Goal: Communication & Community: Answer question/provide support

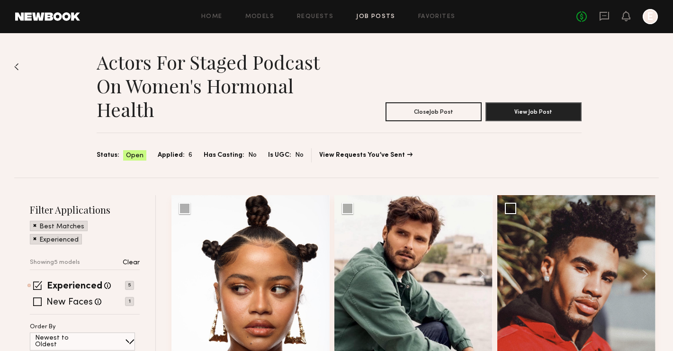
scroll to position [354, 0]
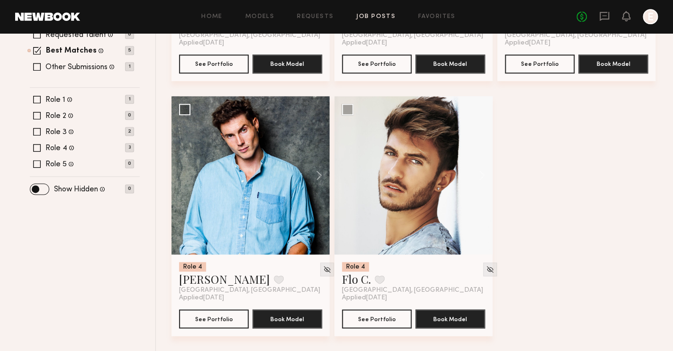
click at [599, 14] on div "No fees up to $5,000 E" at bounding box center [618, 16] width 82 height 15
click at [601, 15] on icon at bounding box center [605, 16] width 10 height 10
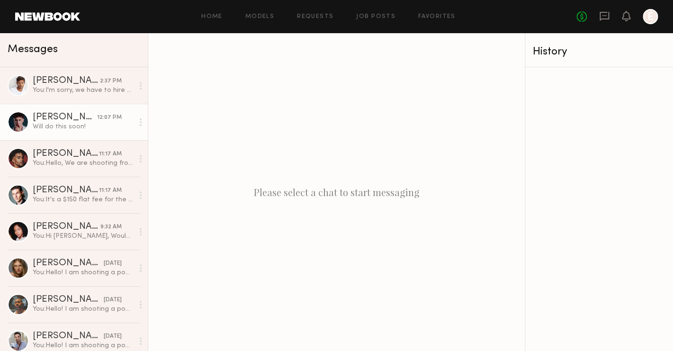
click at [69, 130] on div "Will do this soon!" at bounding box center [83, 126] width 101 height 9
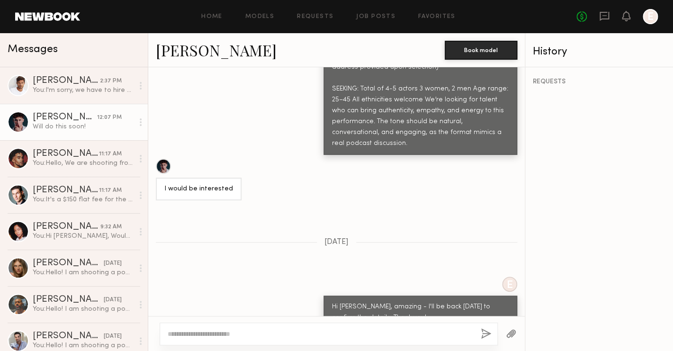
scroll to position [999, 0]
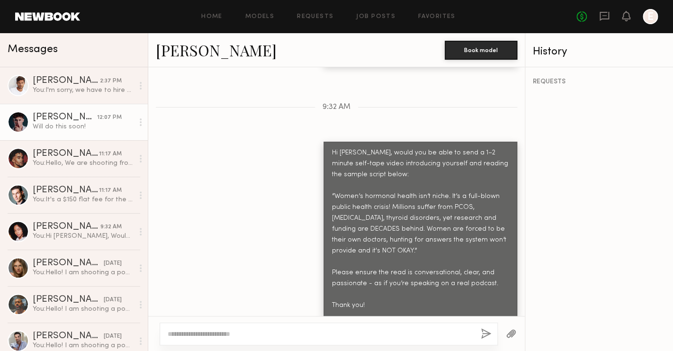
click at [187, 45] on link "[PERSON_NAME]" at bounding box center [216, 50] width 121 height 20
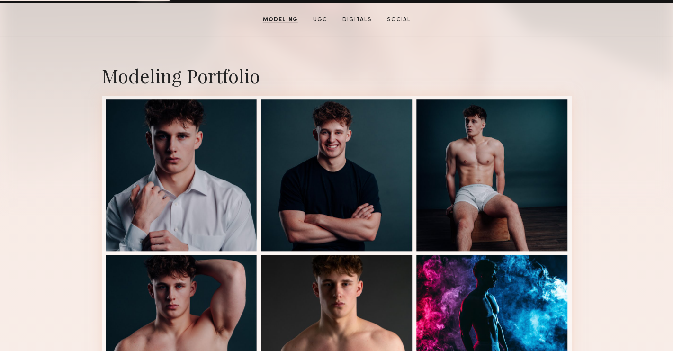
scroll to position [8, 0]
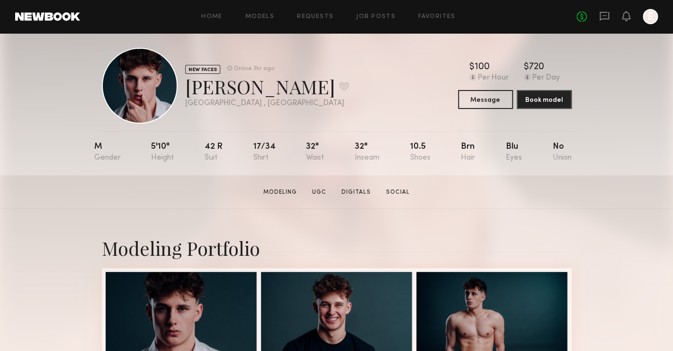
click at [139, 87] on div at bounding box center [140, 86] width 76 height 76
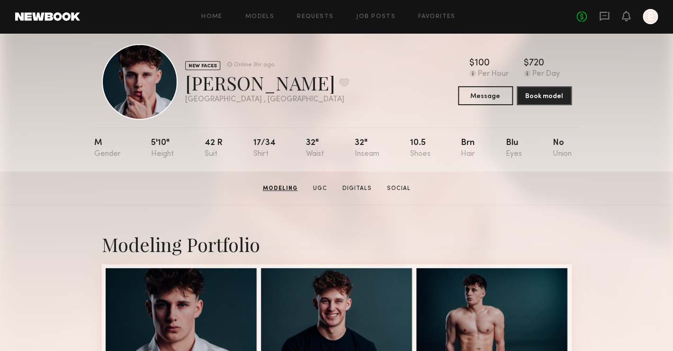
scroll to position [0, 0]
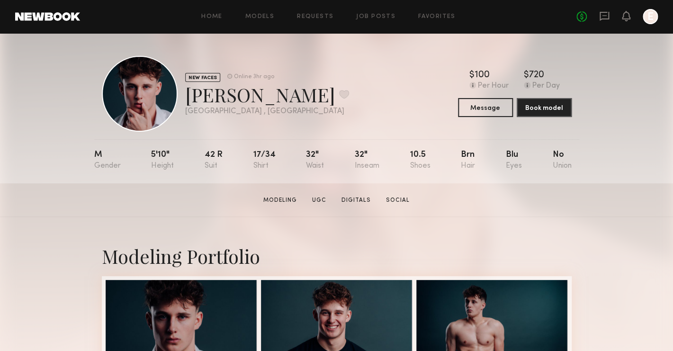
click at [609, 21] on link at bounding box center [605, 17] width 10 height 12
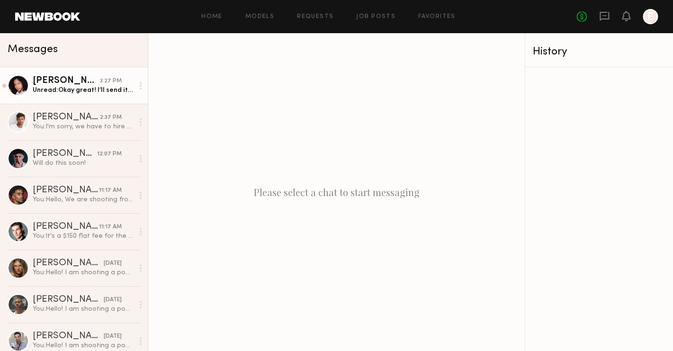
click at [80, 100] on link "Daisha P. 3:27 PM Unread: Okay great! I’ll send it over shortly" at bounding box center [74, 85] width 148 height 36
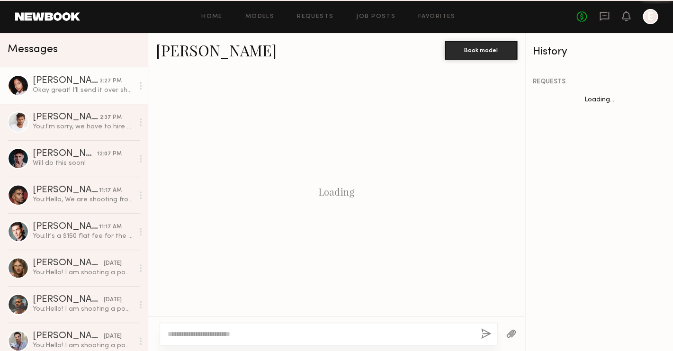
scroll to position [1114, 0]
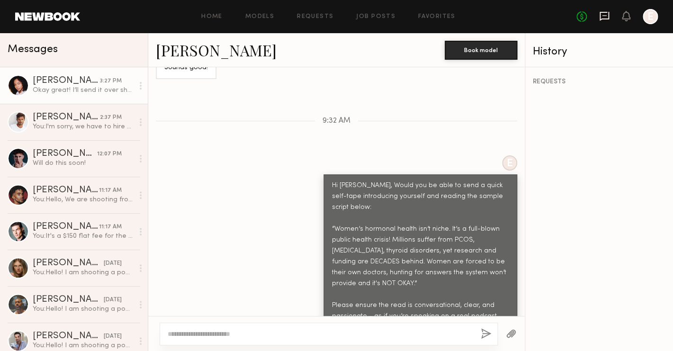
click at [600, 17] on icon at bounding box center [604, 16] width 9 height 9
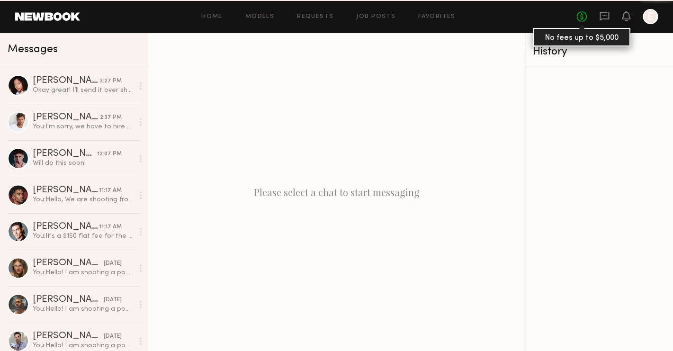
click at [584, 17] on link "No fees up to $5,000" at bounding box center [582, 16] width 10 height 10
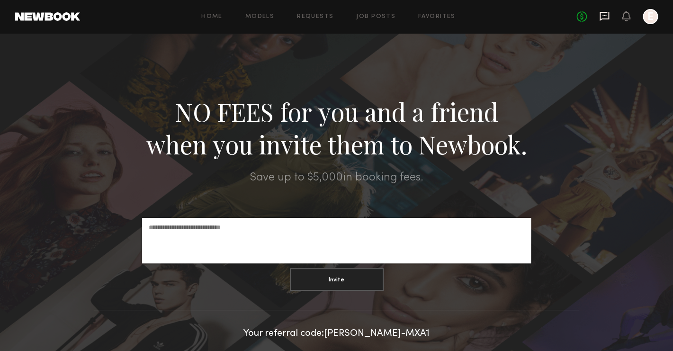
click at [600, 18] on icon at bounding box center [605, 16] width 10 height 10
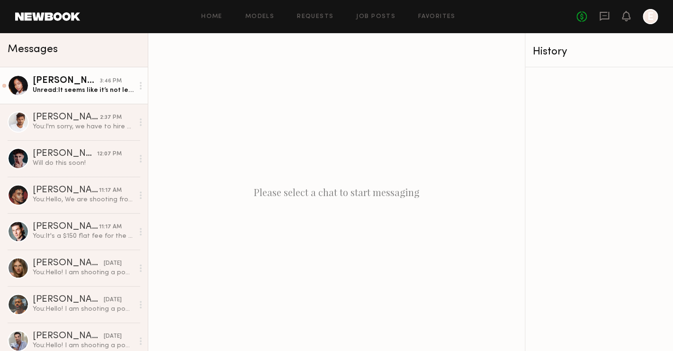
click at [100, 93] on div "Unread: It seems like it’s not letting me upload a video from here . Is there a…" at bounding box center [83, 90] width 101 height 9
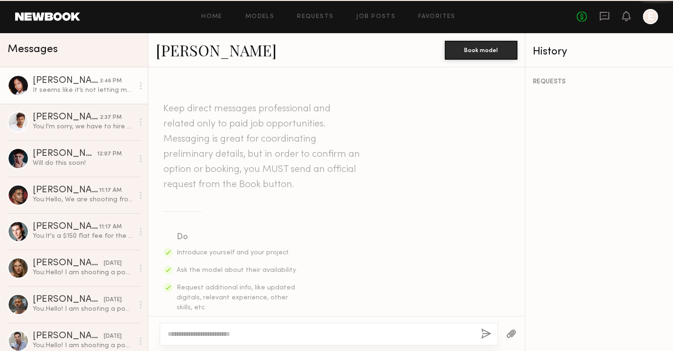
scroll to position [1170, 0]
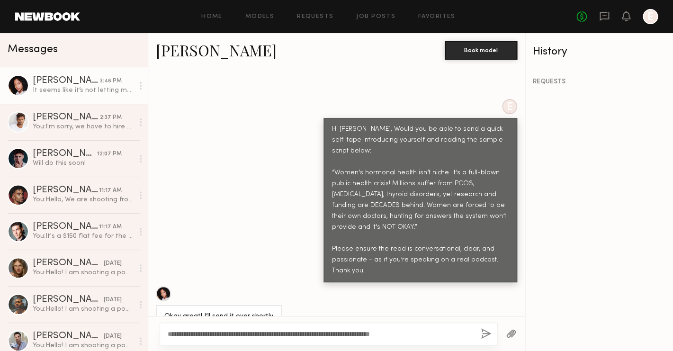
type textarea "**********"
click at [487, 336] on button "button" at bounding box center [486, 334] width 10 height 12
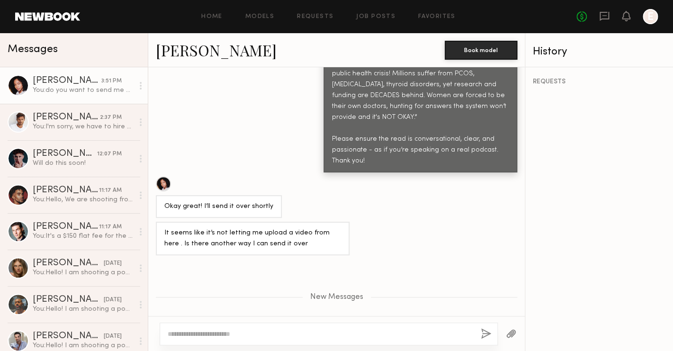
scroll to position [1339, 0]
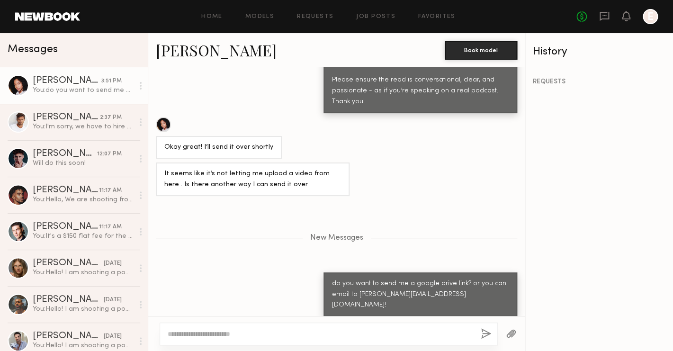
click at [357, 334] on textarea at bounding box center [321, 333] width 306 height 9
click at [226, 333] on textarea "**********" at bounding box center [321, 333] width 306 height 9
type textarea "**********"
click at [479, 333] on div "**********" at bounding box center [329, 334] width 338 height 23
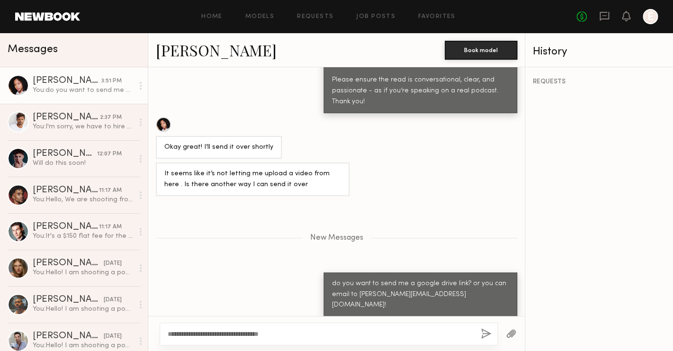
click at [484, 334] on button "button" at bounding box center [486, 334] width 10 height 12
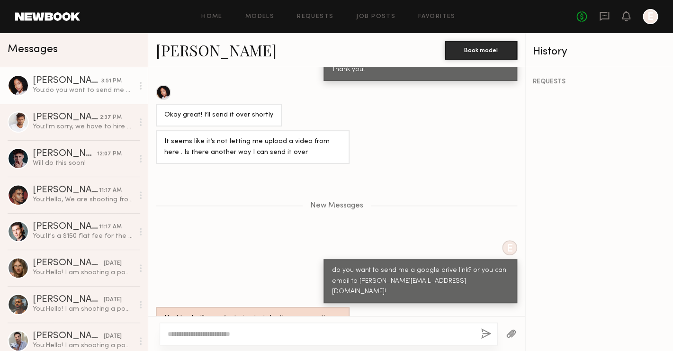
scroll to position [1371, 0]
click at [514, 335] on button "button" at bounding box center [511, 334] width 10 height 12
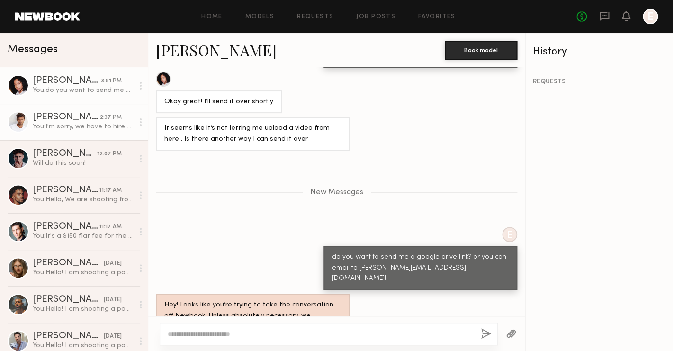
click at [47, 122] on div "[PERSON_NAME]" at bounding box center [66, 117] width 67 height 9
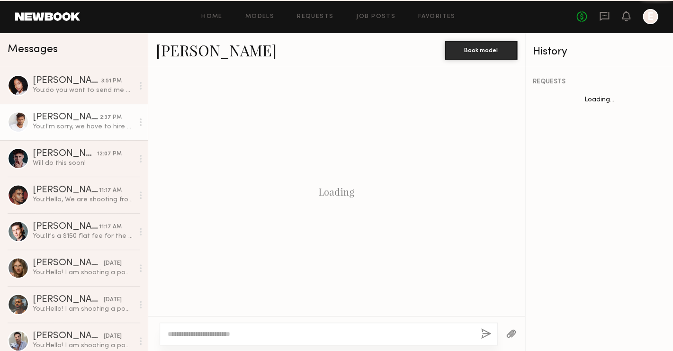
scroll to position [741, 0]
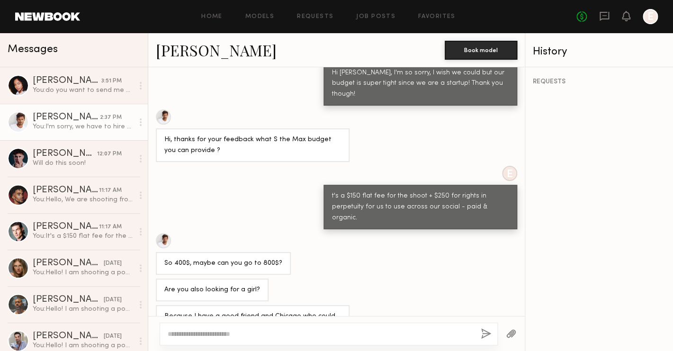
click at [63, 138] on link "Cédric C. 2:37 PM You: I'm sorry, we have to hire approximately 5 people our bu…" at bounding box center [74, 122] width 148 height 36
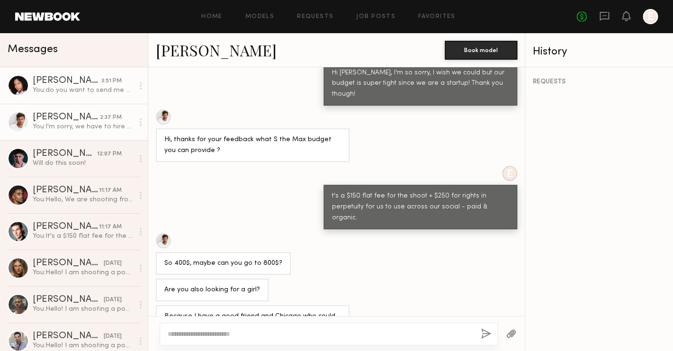
click at [65, 91] on div "You: do you want to send me a google drive link? or you can email to emily@trys…" at bounding box center [83, 90] width 101 height 9
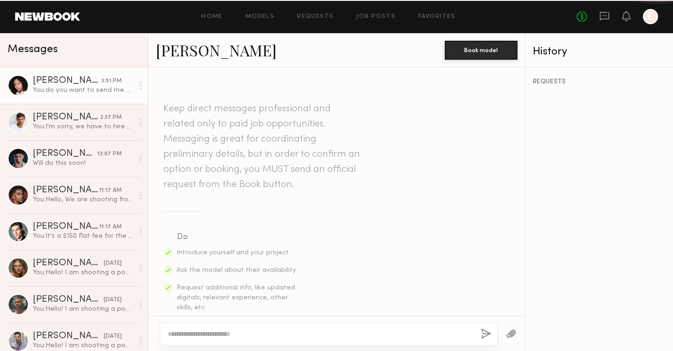
scroll to position [1312, 0]
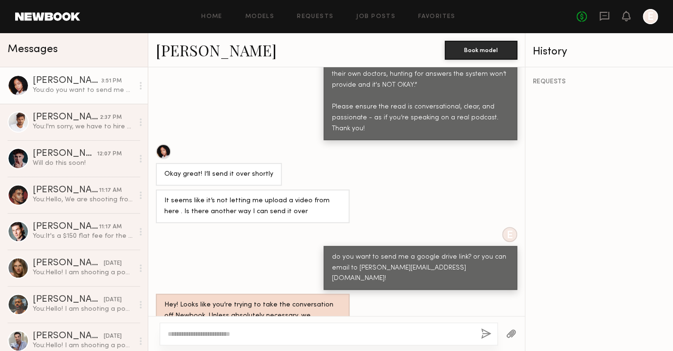
click at [263, 196] on div "It seems like it’s not letting me upload a video from here . Is there another w…" at bounding box center [252, 207] width 177 height 22
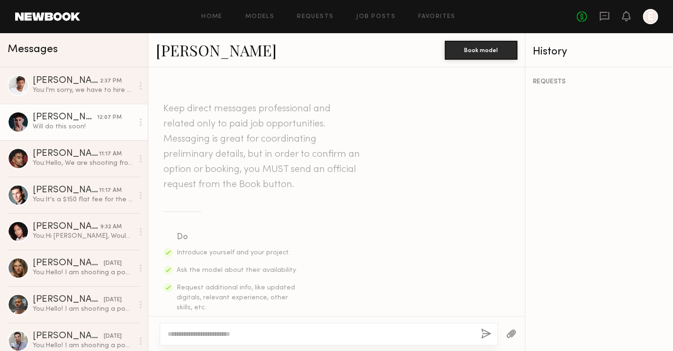
scroll to position [668, 0]
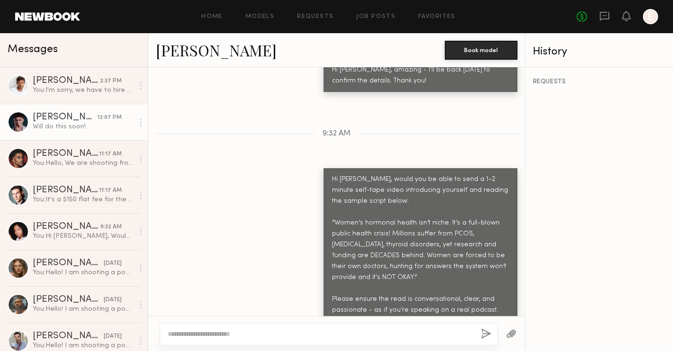
scroll to position [999, 0]
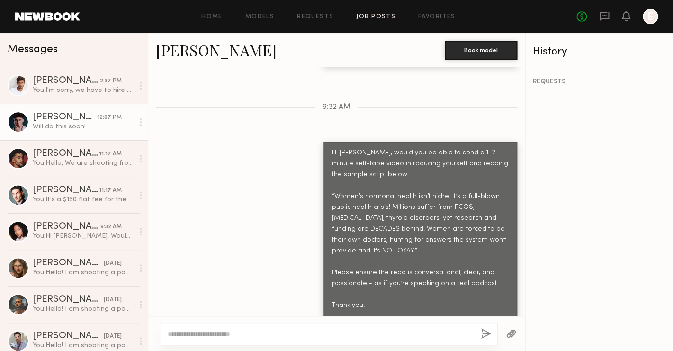
click at [368, 19] on link "Job Posts" at bounding box center [375, 17] width 39 height 6
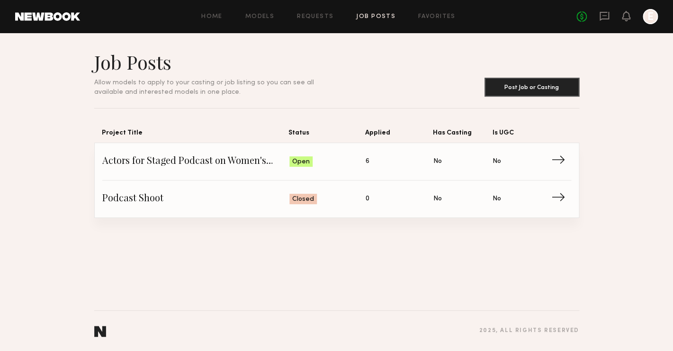
click at [214, 12] on div "Home Models Requests Job Posts Favorites Sign Out No fees up to $5,000 E" at bounding box center [369, 16] width 578 height 15
click at [214, 18] on link "Home" at bounding box center [211, 17] width 21 height 6
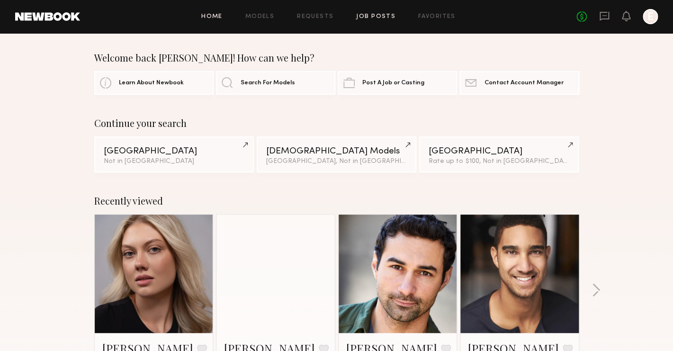
click at [367, 19] on link "Job Posts" at bounding box center [375, 17] width 39 height 6
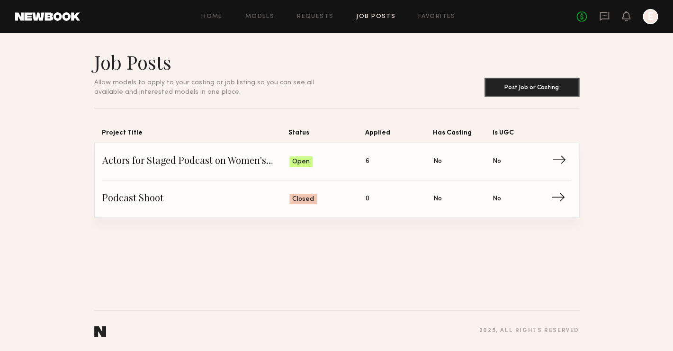
click at [424, 164] on span "Applied: 6" at bounding box center [400, 161] width 68 height 14
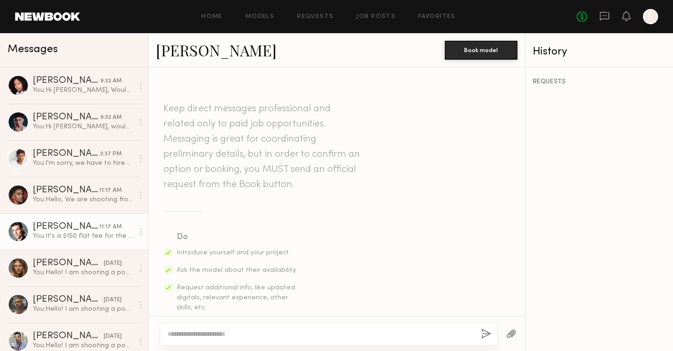
scroll to position [578, 0]
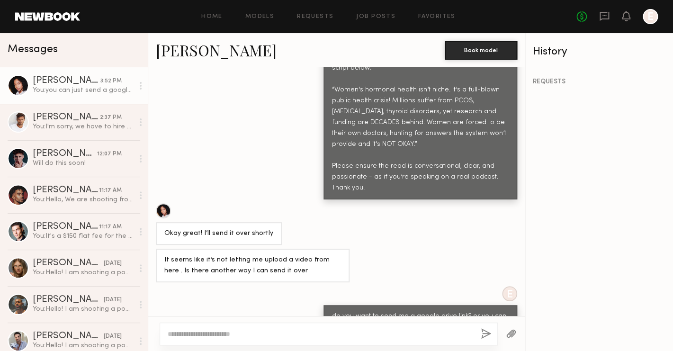
scroll to position [1312, 0]
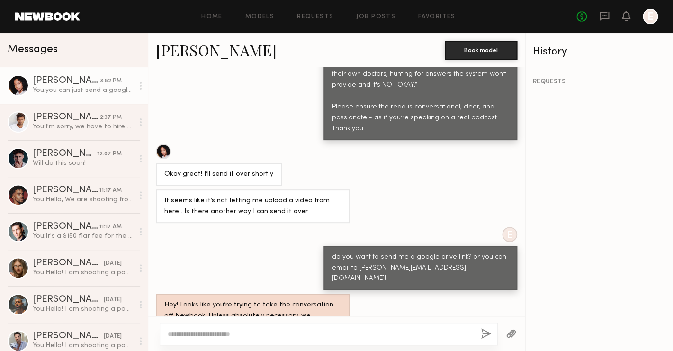
click at [91, 91] on div "You: you can just send a google drive link!" at bounding box center [83, 90] width 101 height 9
click at [140, 86] on icon at bounding box center [141, 86] width 2 height 8
click at [196, 169] on div "Okay great! I’ll send it over shortly" at bounding box center [218, 174] width 109 height 11
click at [204, 163] on div "Okay great! I’ll send it over shortly" at bounding box center [219, 174] width 126 height 23
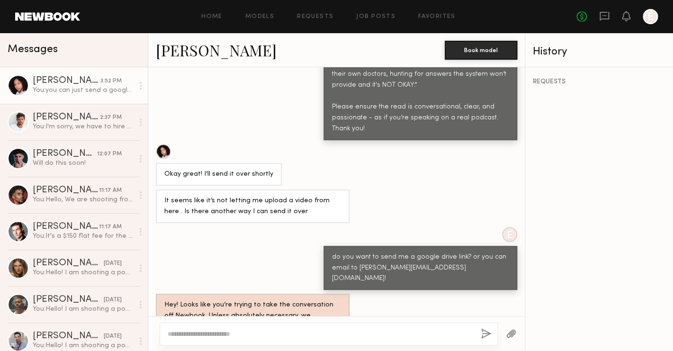
click at [204, 163] on div "Okay great! I’ll send it over shortly" at bounding box center [219, 174] width 126 height 23
click at [157, 144] on div at bounding box center [163, 151] width 15 height 15
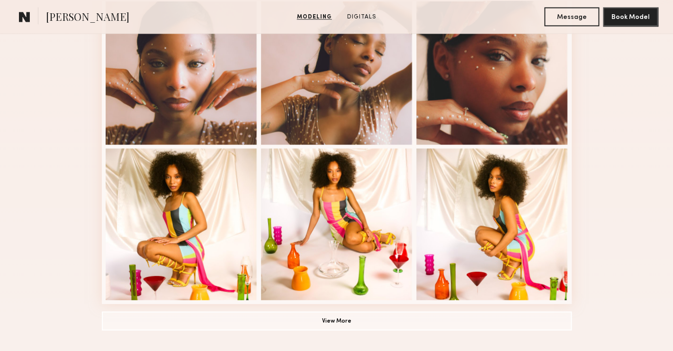
scroll to position [581, 0]
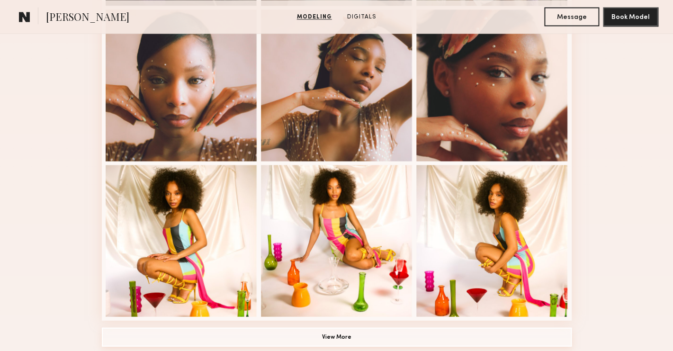
click at [325, 335] on button "View More" at bounding box center [337, 336] width 470 height 19
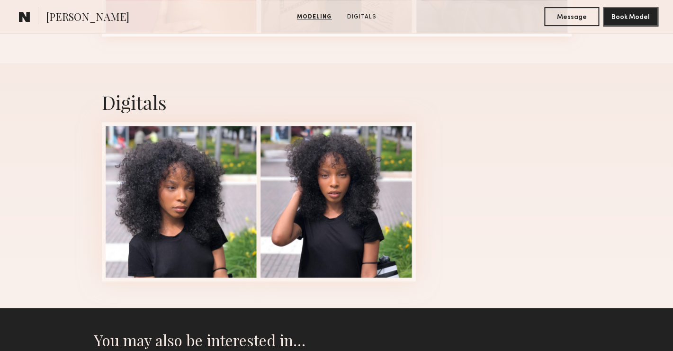
scroll to position [1496, 0]
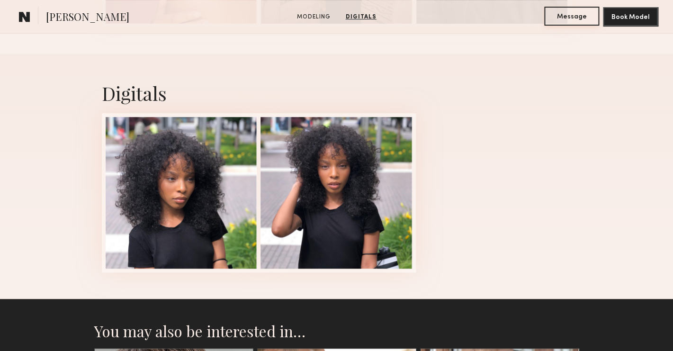
click at [577, 24] on button "Message" at bounding box center [572, 16] width 55 height 19
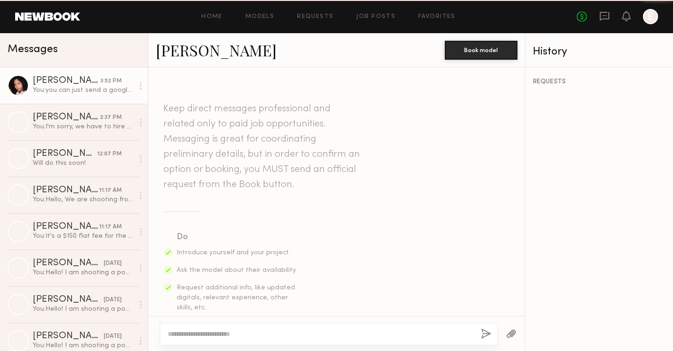
scroll to position [1312, 0]
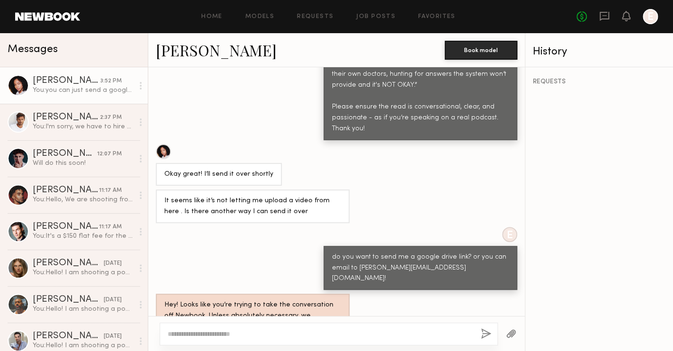
click at [507, 335] on button "button" at bounding box center [511, 334] width 10 height 12
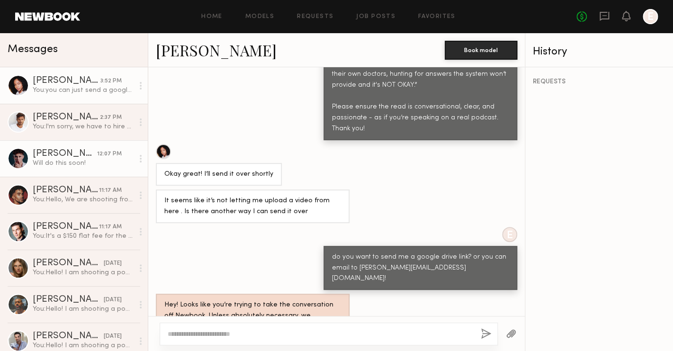
click at [60, 145] on link "Josiah K. 12:07 PM Will do this soon!" at bounding box center [74, 158] width 148 height 36
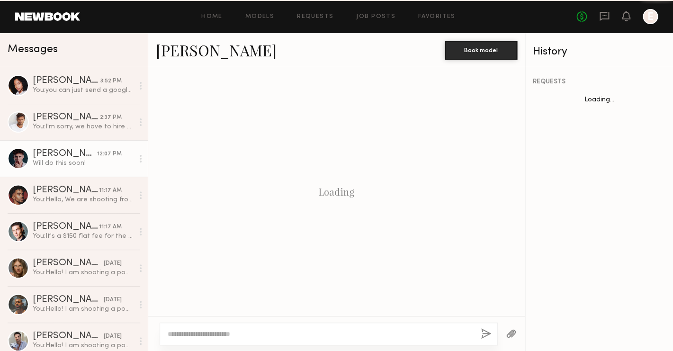
scroll to position [999, 0]
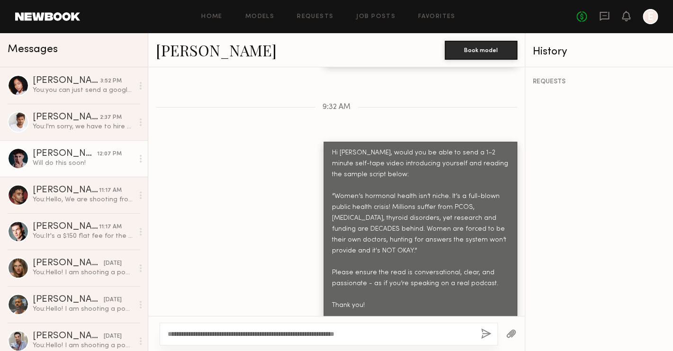
type textarea "**********"
click at [483, 335] on button "button" at bounding box center [486, 334] width 10 height 12
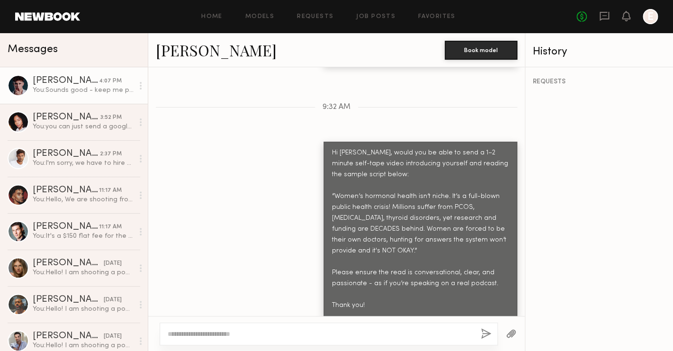
scroll to position [1127, 0]
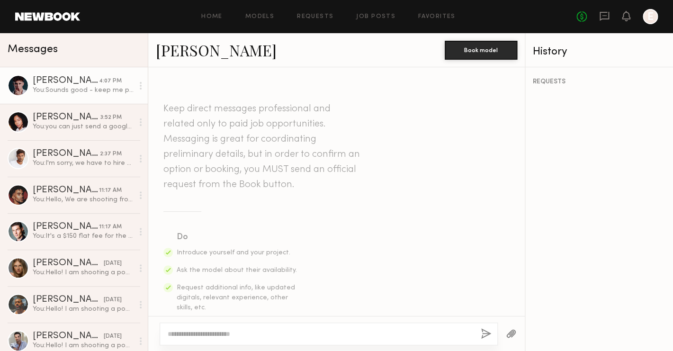
scroll to position [1055, 0]
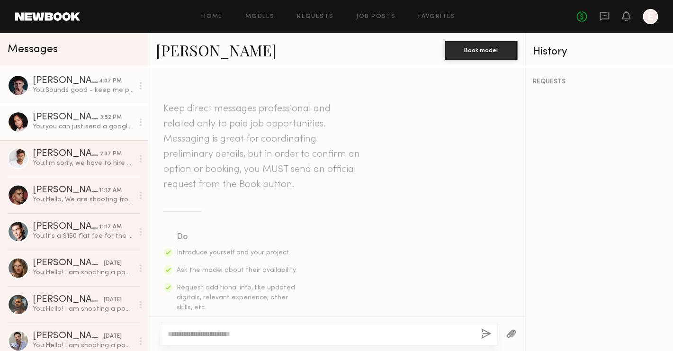
scroll to position [1253, 0]
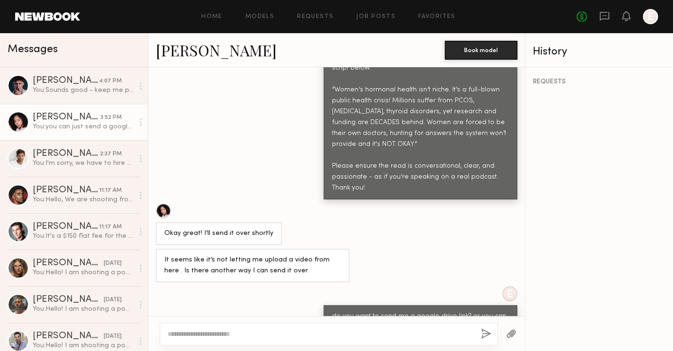
scroll to position [1310, 0]
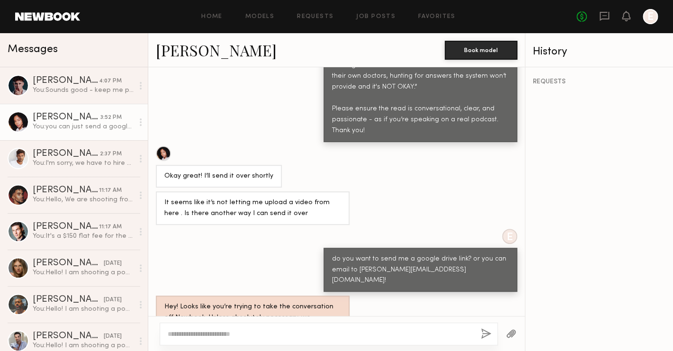
click at [140, 124] on icon at bounding box center [141, 122] width 2 height 8
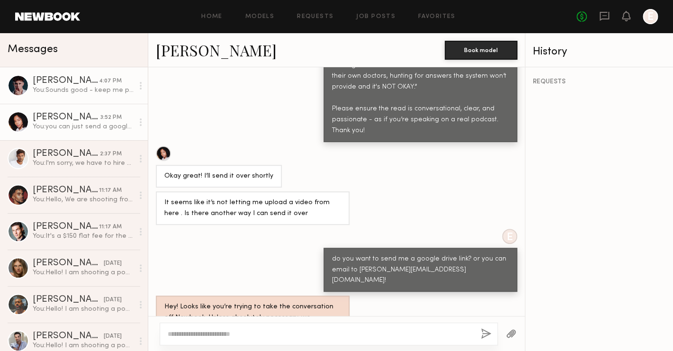
click at [131, 83] on div "Josiah K. 4:07 PM" at bounding box center [83, 80] width 101 height 9
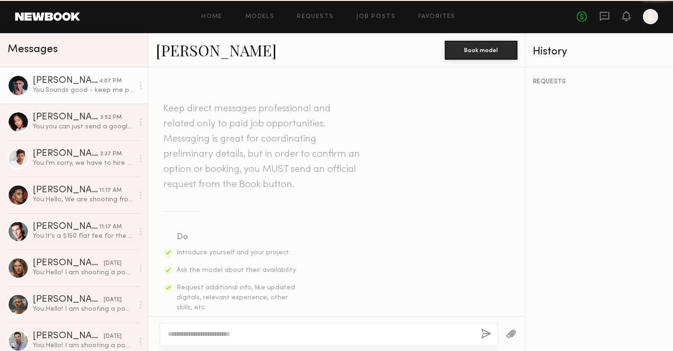
scroll to position [1055, 0]
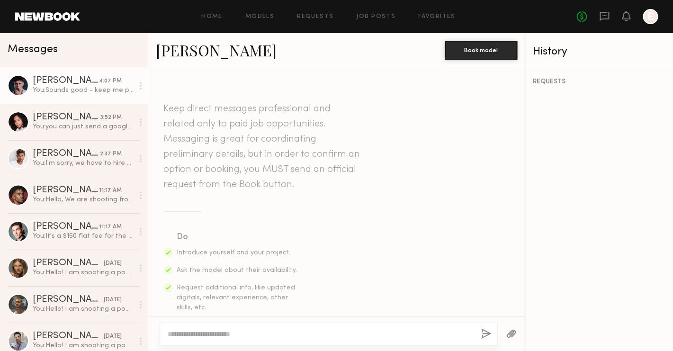
scroll to position [1055, 0]
